Goal: Book appointment/travel/reservation

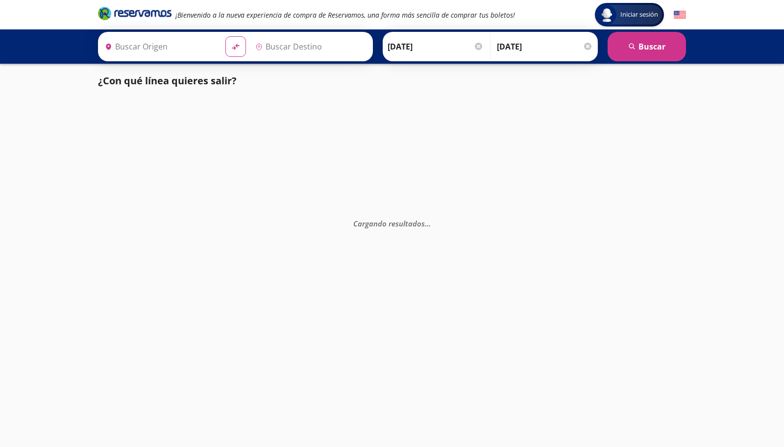
type input "[GEOGRAPHIC_DATA], [GEOGRAPHIC_DATA]"
type input "Santiago de Querétaro, [GEOGRAPHIC_DATA]"
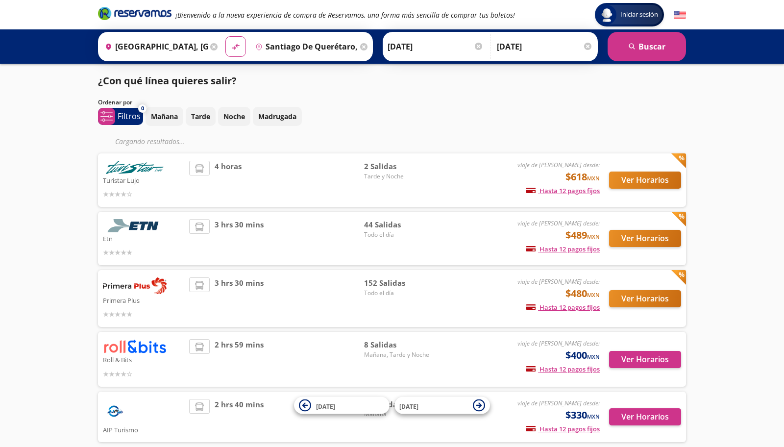
scroll to position [54, 0]
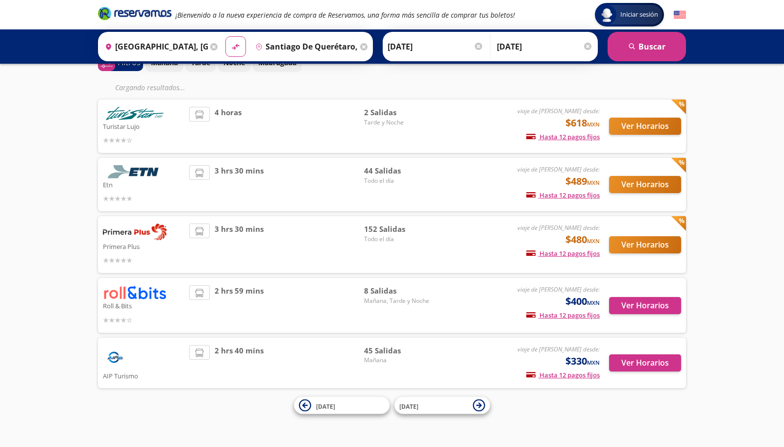
click at [357, 363] on div "2 hrs 40 mins" at bounding box center [276, 363] width 175 height 36
click at [115, 355] on img at bounding box center [115, 357] width 25 height 25
click at [648, 365] on button "Ver Horarios" at bounding box center [645, 362] width 72 height 17
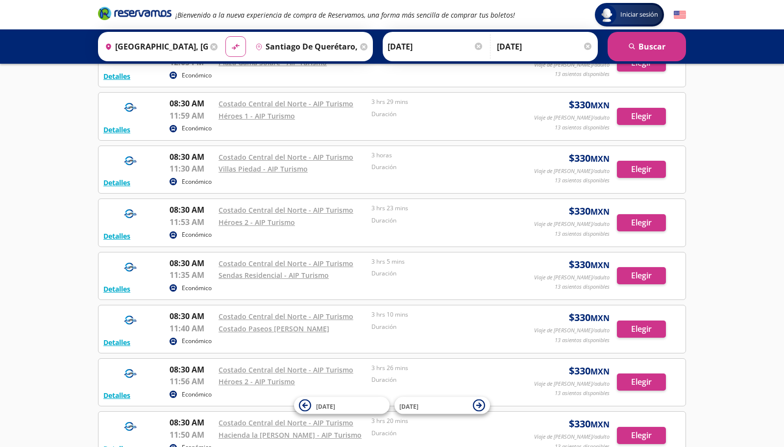
scroll to position [650, 0]
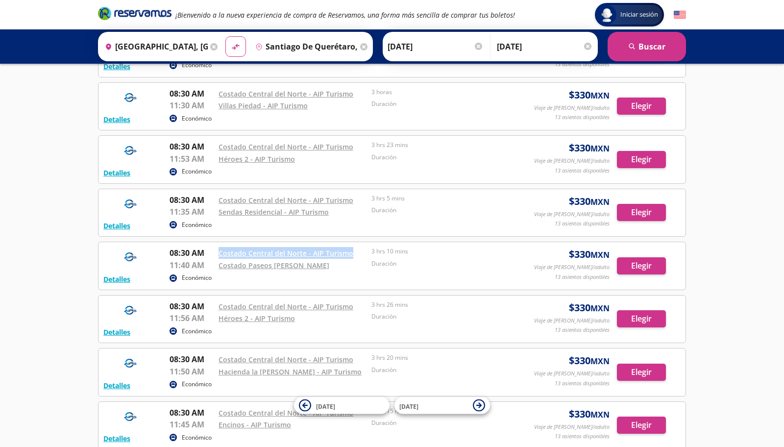
drag, startPoint x: 359, startPoint y: 250, endPoint x: 216, endPoint y: 255, distance: 142.7
click at [216, 255] on div "08:30 AM Costado Central del Norte - AIP Turismo 11:40 AM Costado Paseos [PERSO…" at bounding box center [345, 259] width 350 height 25
copy link "Costado Central del Norte - AIP Turismo"
click at [244, 251] on link "Costado Central del Norte - AIP Turismo" at bounding box center [286, 253] width 135 height 9
